Goal: Transaction & Acquisition: Obtain resource

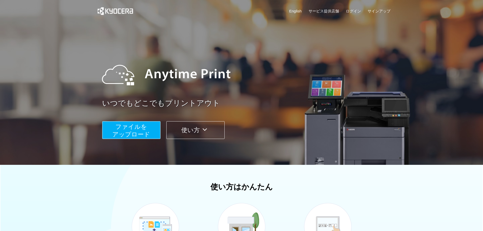
click at [133, 125] on span "ファイルを ​​アップロード" at bounding box center [131, 130] width 38 height 14
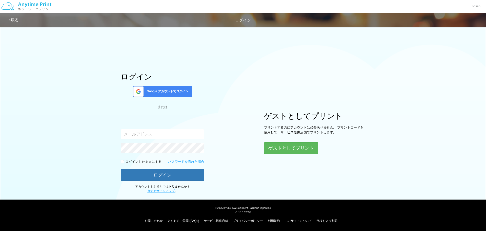
click at [156, 91] on span "Google アカウントでログイン" at bounding box center [167, 91] width 44 height 4
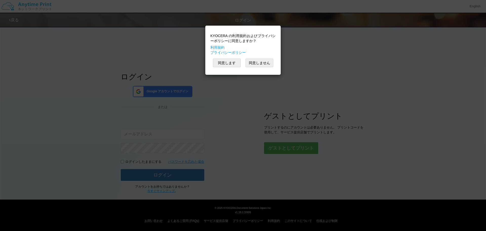
click at [289, 59] on div "KYOCERA の利用規約およびプライバシーポリシーに同意しますか？ 利用規約 プライバシーポリシー 同意します 同意しません" at bounding box center [243, 115] width 486 height 231
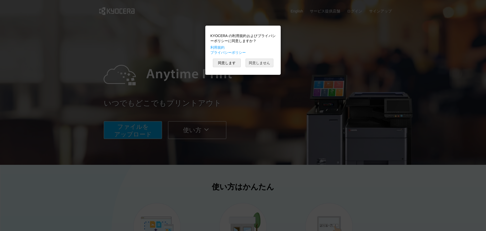
click at [258, 63] on button "同意しません" at bounding box center [260, 63] width 28 height 9
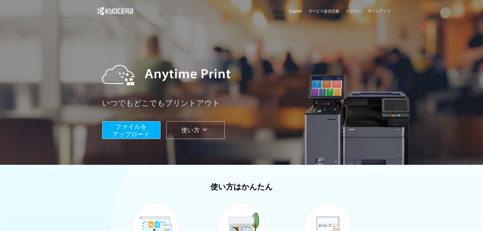
click at [150, 122] on button "ファイルを ​​アップロード" at bounding box center [131, 130] width 58 height 18
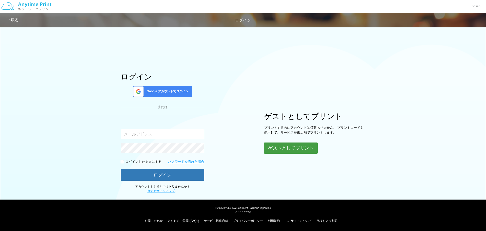
click at [289, 147] on button "ゲストとしてプリント" at bounding box center [291, 147] width 54 height 11
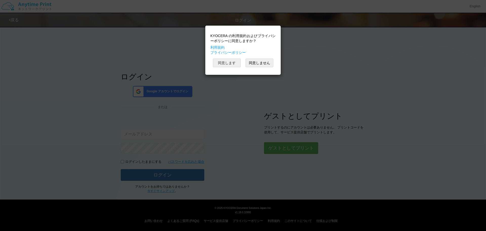
click at [222, 62] on button "同意します" at bounding box center [227, 63] width 28 height 9
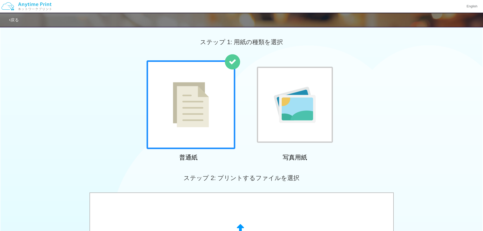
click at [294, 134] on div at bounding box center [295, 105] width 76 height 76
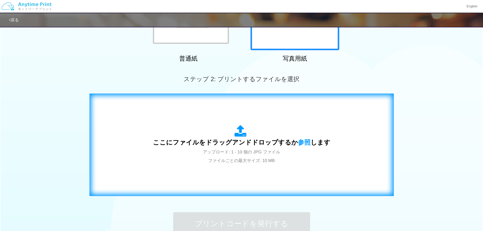
scroll to position [101, 0]
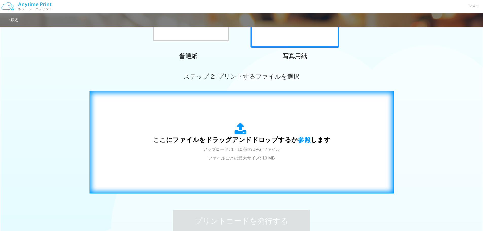
click at [237, 129] on icon at bounding box center [241, 128] width 14 height 13
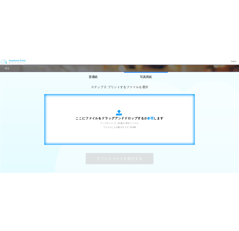
scroll to position [155, 0]
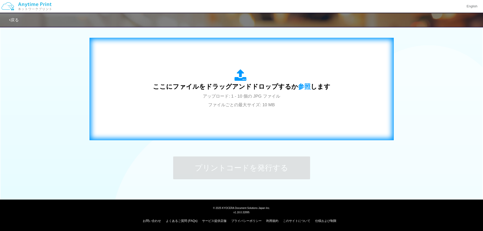
click at [315, 93] on div "ここにファイルをドラッグアンドドロップするか 参照 します アップロード: 1 - 10 個の JPG ファイル ファイルごとの最大サイズ: 10 MB" at bounding box center [241, 89] width 177 height 40
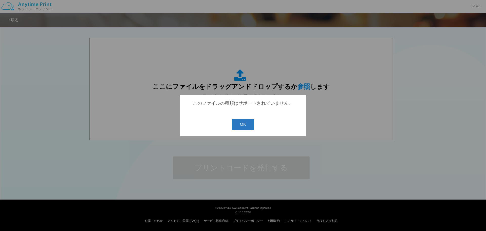
click at [245, 125] on button "OK" at bounding box center [243, 124] width 23 height 11
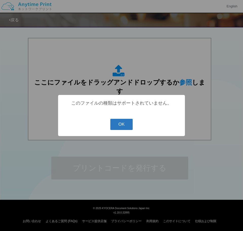
click at [132, 122] on button "OK" at bounding box center [121, 124] width 23 height 11
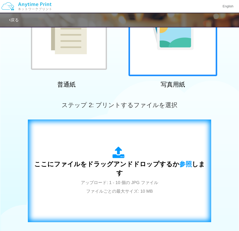
scroll to position [152, 0]
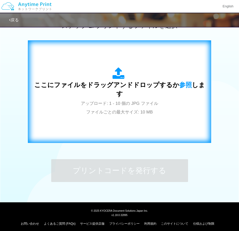
click at [121, 122] on div "ここにファイルをドラッグアンドドロップするか 参照 します アップロード: 1 - 10 個の JPG ファイル ファイルごとの最大サイズ: 10 MB" at bounding box center [119, 92] width 173 height 92
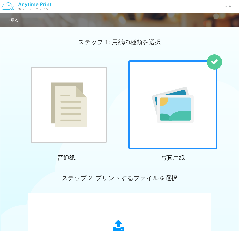
click at [14, 18] on link "戻る" at bounding box center [14, 20] width 10 height 4
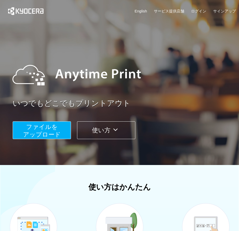
click at [92, 126] on button "使い方" at bounding box center [106, 130] width 58 height 18
click at [100, 135] on button "使い方" at bounding box center [106, 130] width 58 height 18
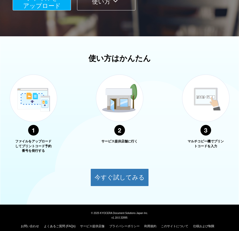
scroll to position [134, 0]
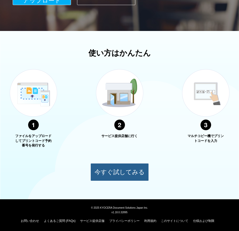
click at [106, 167] on button "今すぐ試してみる" at bounding box center [119, 172] width 58 height 18
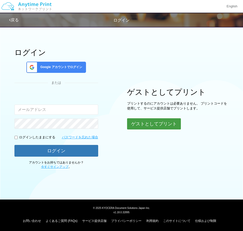
drag, startPoint x: 140, startPoint y: 123, endPoint x: 139, endPoint y: 126, distance: 4.0
click at [139, 125] on button "ゲストとしてプリント" at bounding box center [154, 123] width 54 height 11
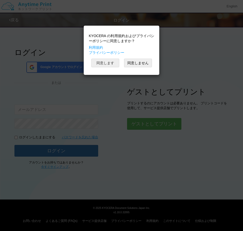
click at [117, 60] on button "同意します" at bounding box center [105, 63] width 28 height 9
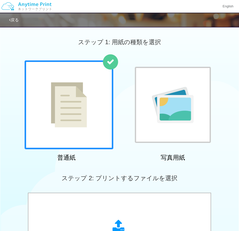
click at [171, 113] on img at bounding box center [173, 105] width 42 height 36
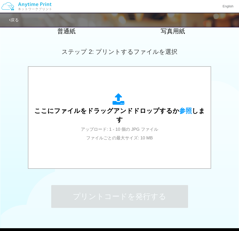
scroll to position [127, 0]
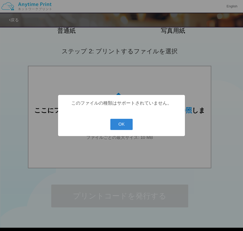
click at [103, 127] on div "? ! i このファイルの種類はサポートされていません。 OK Cancel ×" at bounding box center [121, 115] width 127 height 41
click at [122, 125] on button "OK" at bounding box center [121, 124] width 23 height 11
click at [128, 124] on button "OK" at bounding box center [121, 124] width 23 height 11
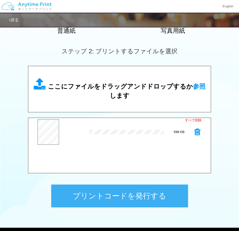
click at [104, 198] on button "プリントコードを発行する" at bounding box center [119, 195] width 137 height 23
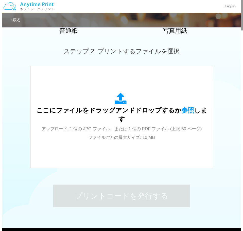
scroll to position [0, 0]
